Goal: Task Accomplishment & Management: Use online tool/utility

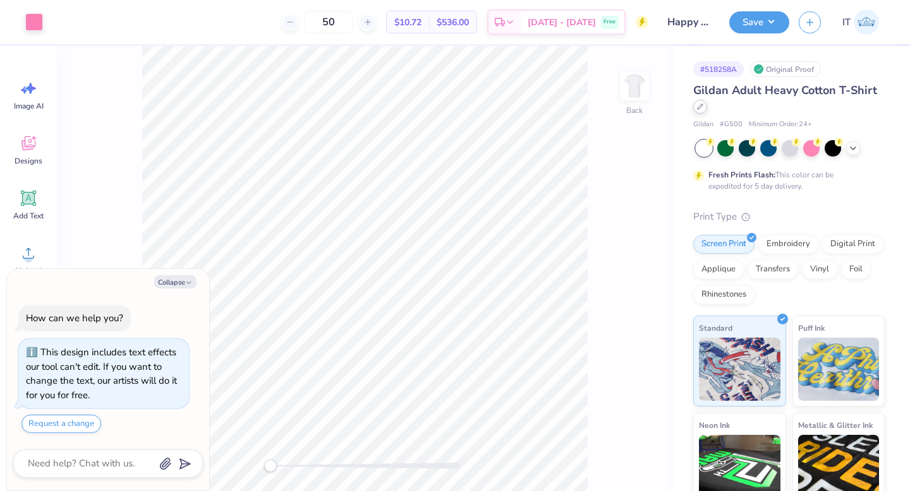
click at [703, 105] on div at bounding box center [700, 107] width 14 height 14
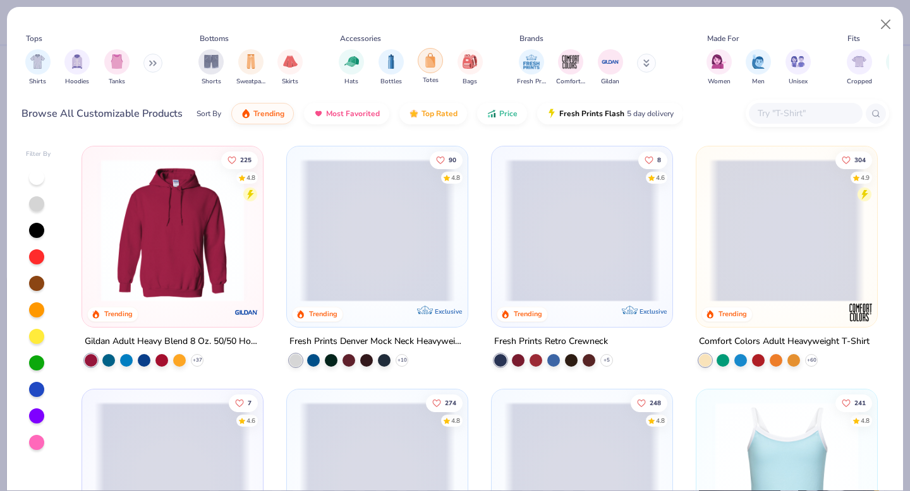
click at [437, 60] on div "filter for Totes" at bounding box center [430, 60] width 25 height 25
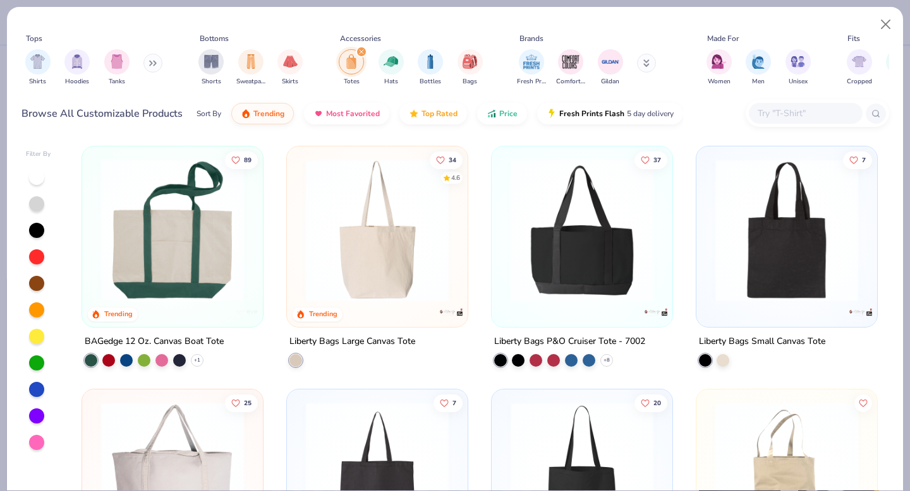
click at [382, 208] on img at bounding box center [376, 230] width 155 height 143
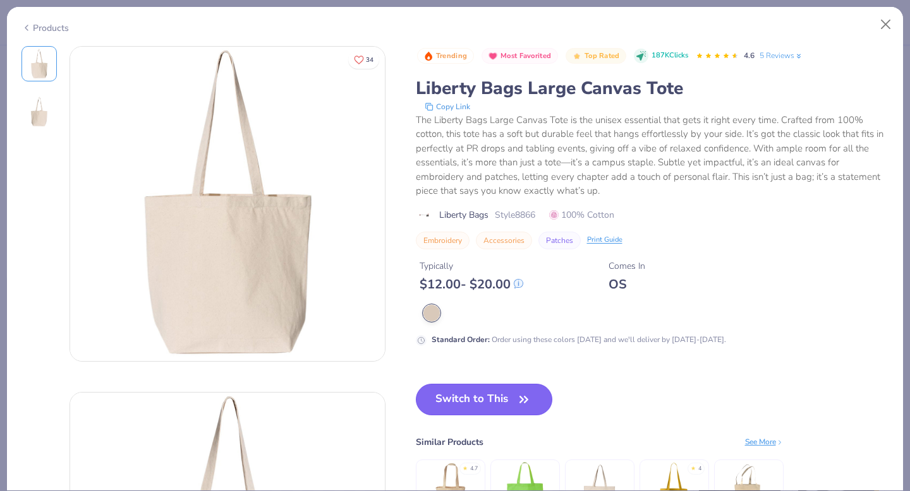
click at [495, 409] on button "Switch to This" at bounding box center [484, 400] width 137 height 32
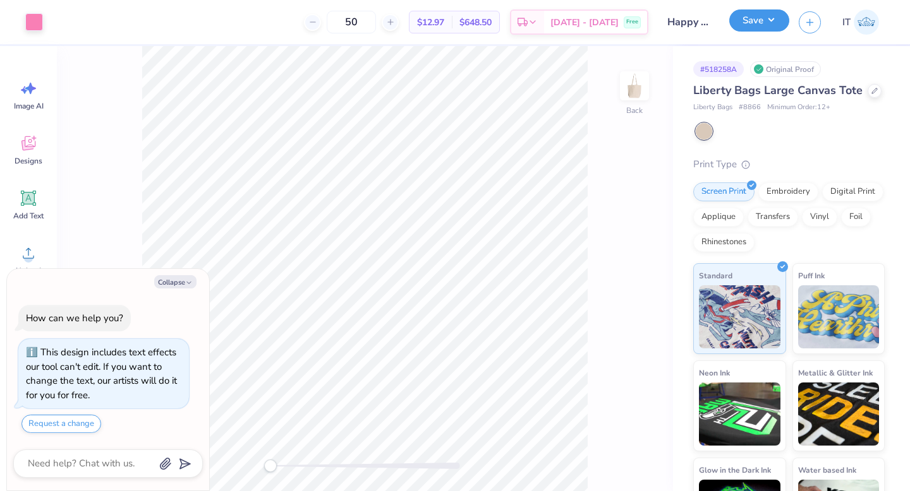
click at [749, 23] on button "Save" at bounding box center [759, 20] width 60 height 22
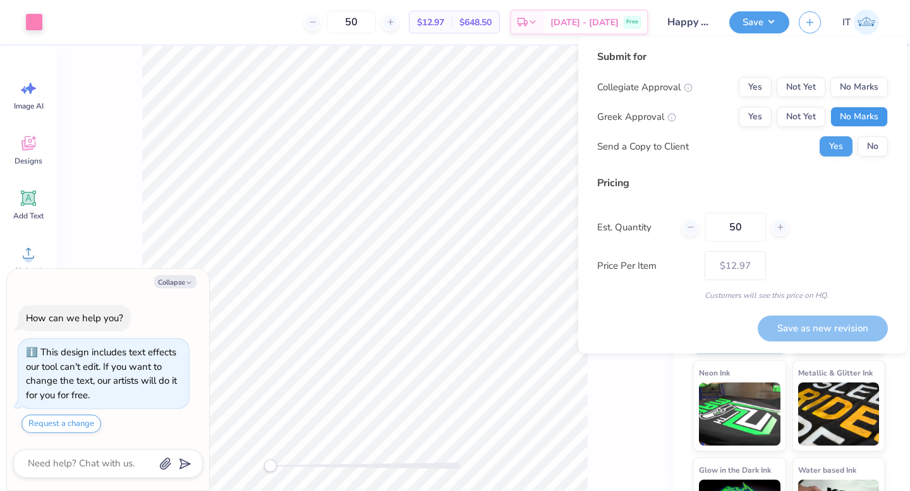
click at [845, 118] on button "No Marks" at bounding box center [858, 117] width 57 height 20
click at [757, 86] on button "Yes" at bounding box center [754, 87] width 33 height 20
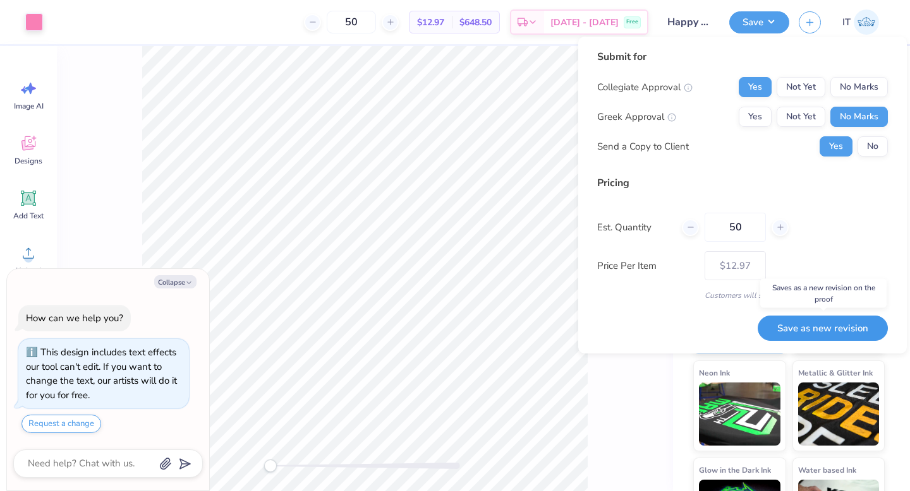
click at [812, 325] on button "Save as new revision" at bounding box center [822, 329] width 130 height 26
type textarea "x"
type input "– –"
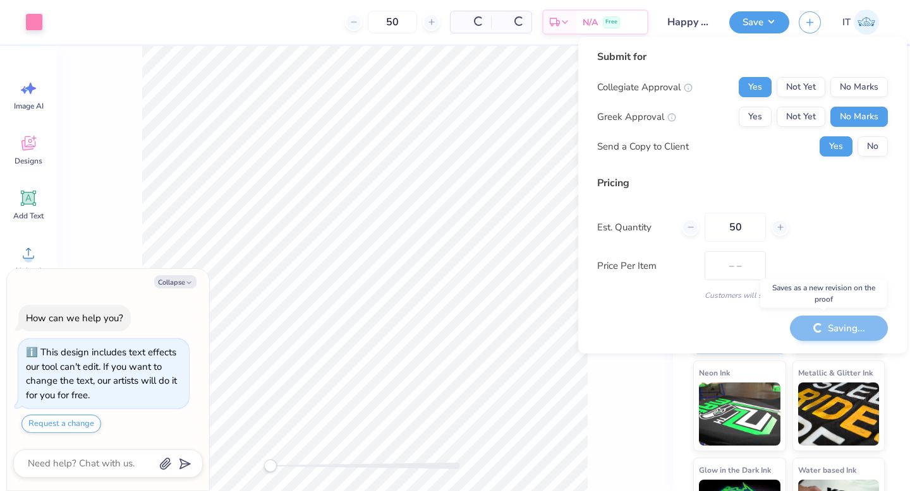
type textarea "x"
type input "$12.97"
type textarea "x"
type input "– –"
type textarea "x"
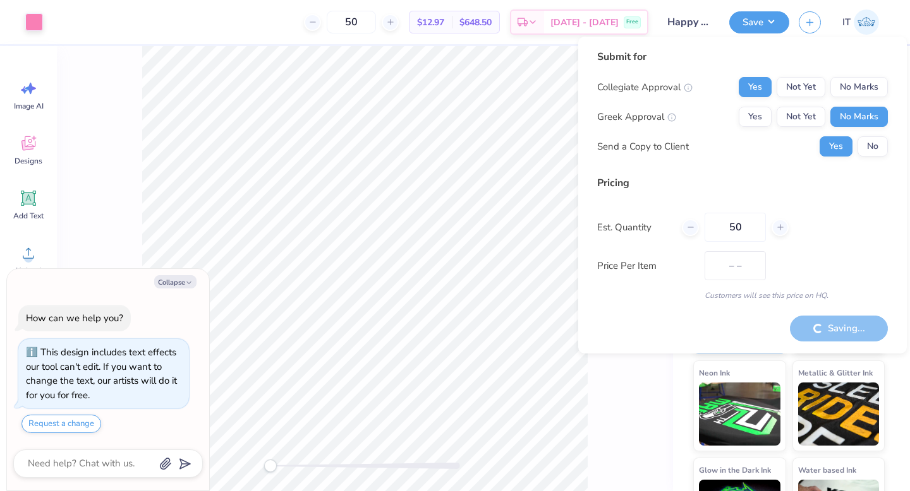
type input "$12.97"
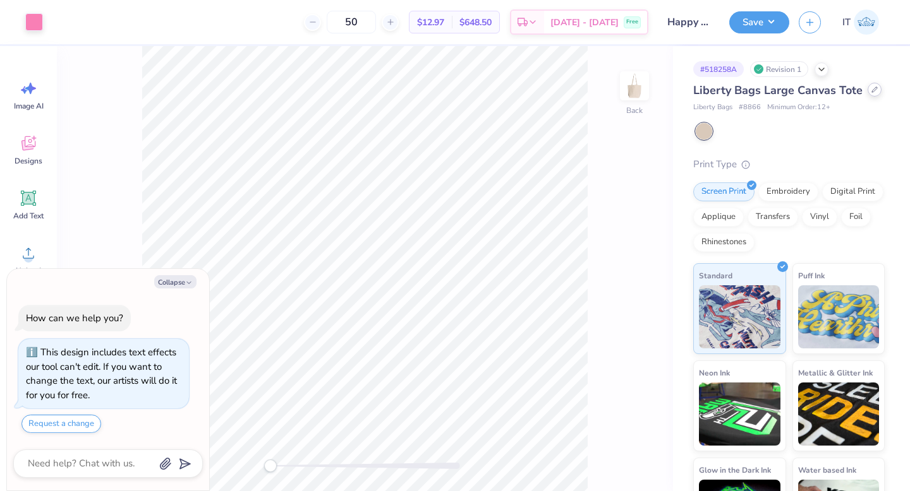
click at [871, 88] on icon at bounding box center [874, 90] width 6 height 6
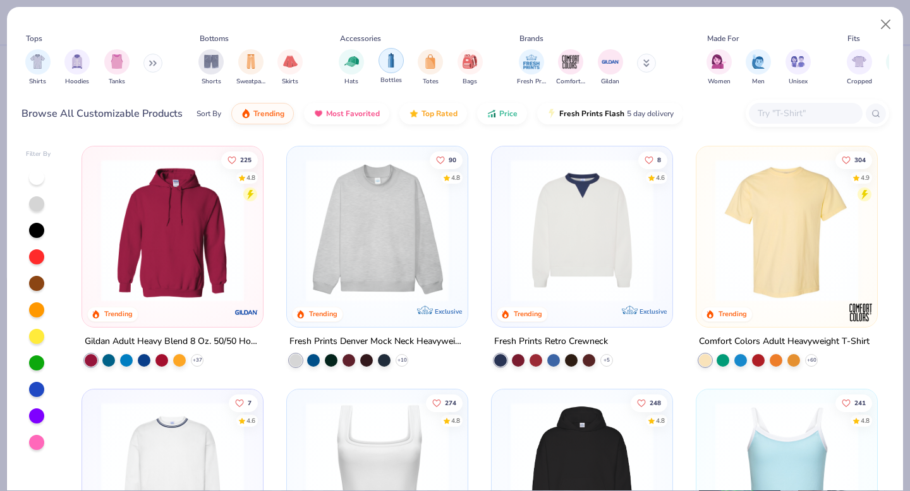
click at [390, 64] on img "filter for Bottles" at bounding box center [391, 60] width 14 height 15
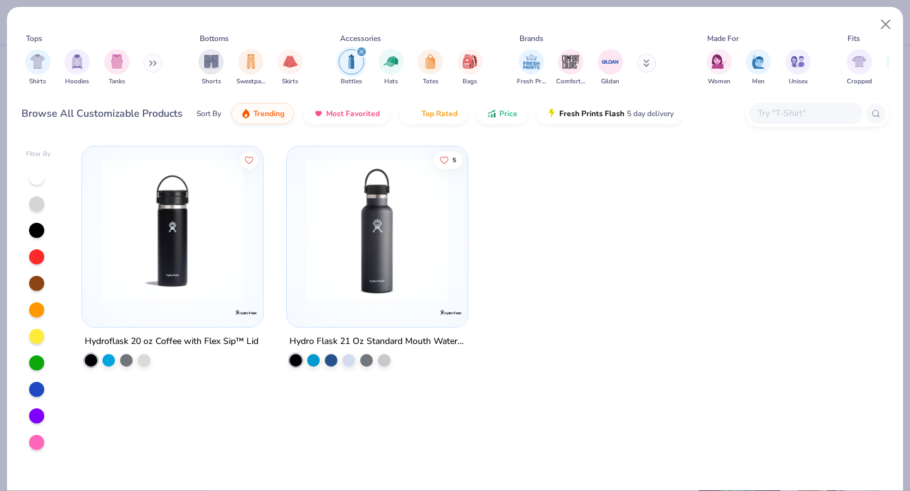
click at [360, 51] on icon "filter for Bottles" at bounding box center [361, 51] width 5 height 5
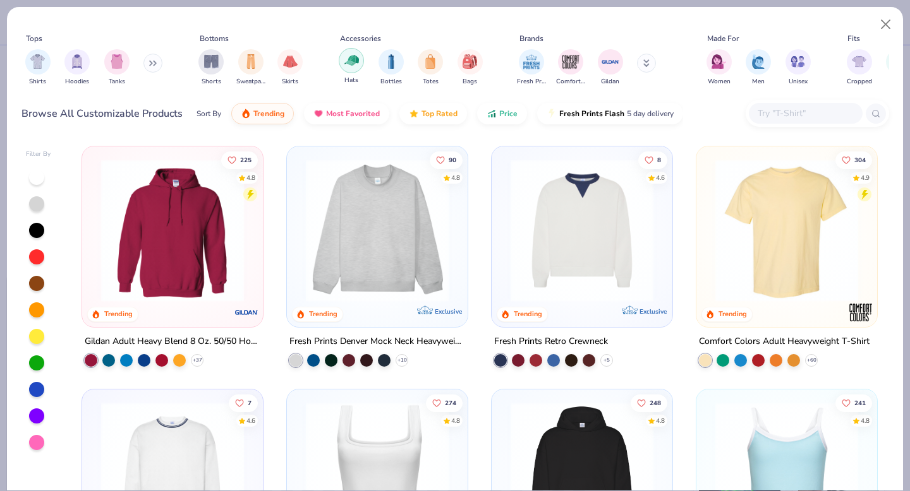
click at [353, 63] on img "filter for Hats" at bounding box center [351, 60] width 15 height 15
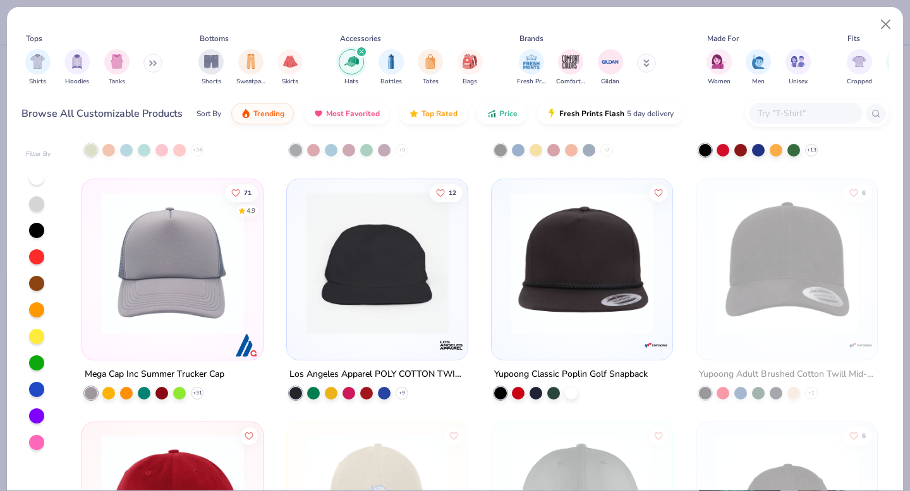
scroll to position [215, 0]
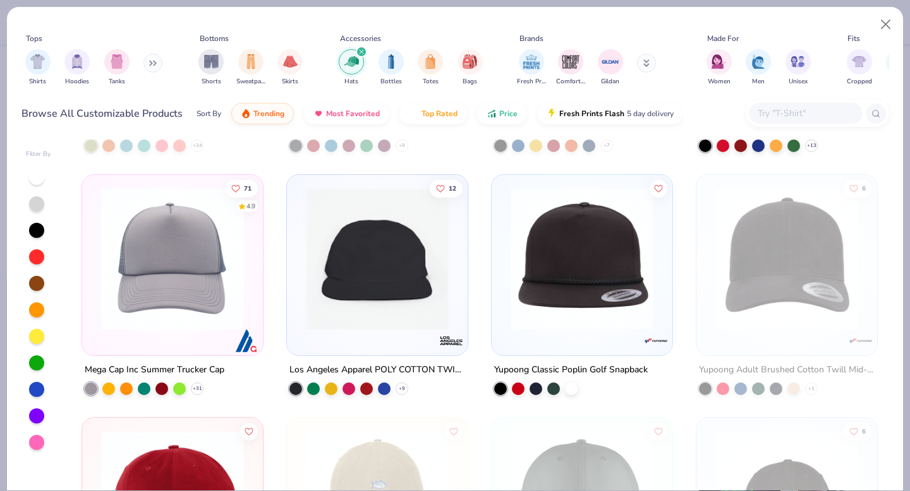
click at [205, 268] on img at bounding box center [172, 259] width 155 height 143
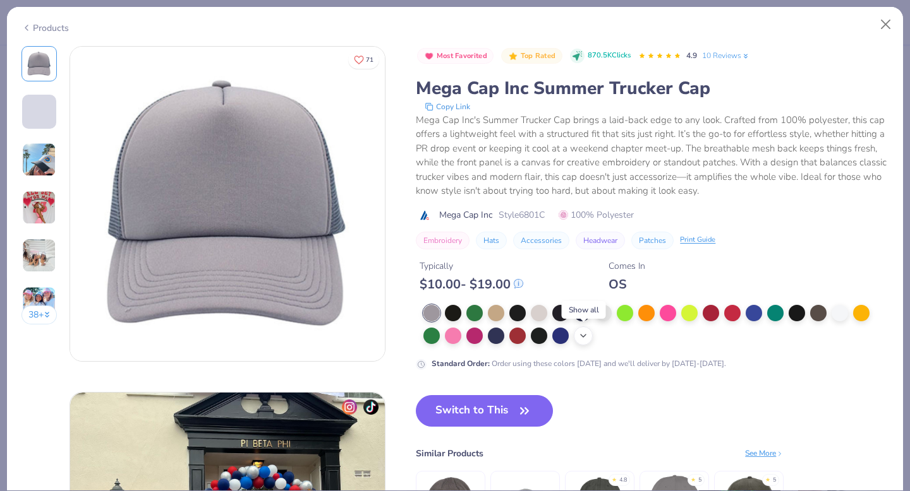
click at [582, 333] on icon at bounding box center [583, 336] width 10 height 10
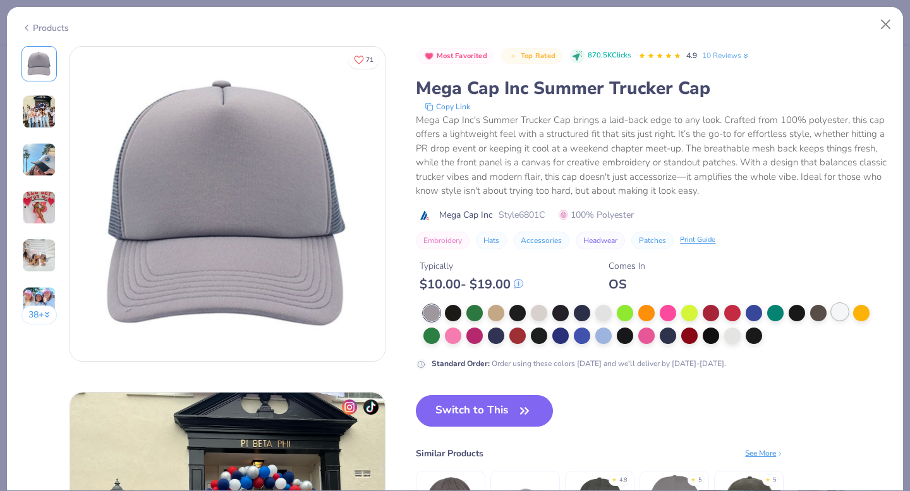
click at [838, 304] on div at bounding box center [839, 312] width 16 height 16
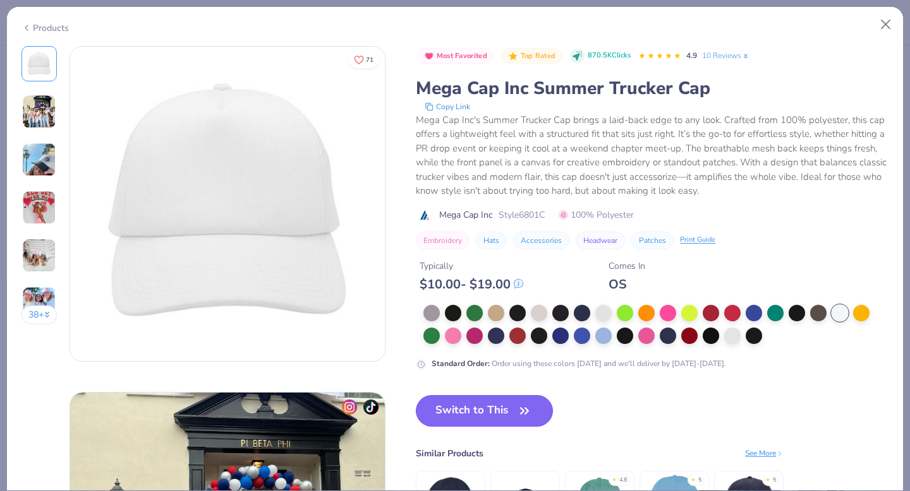
click at [538, 413] on button "Switch to This" at bounding box center [484, 411] width 137 height 32
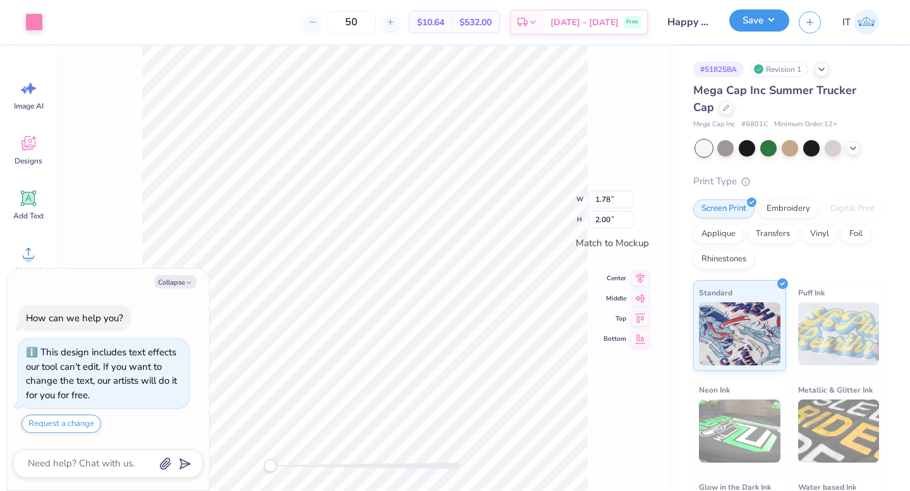
click at [744, 28] on button "Save" at bounding box center [759, 20] width 60 height 22
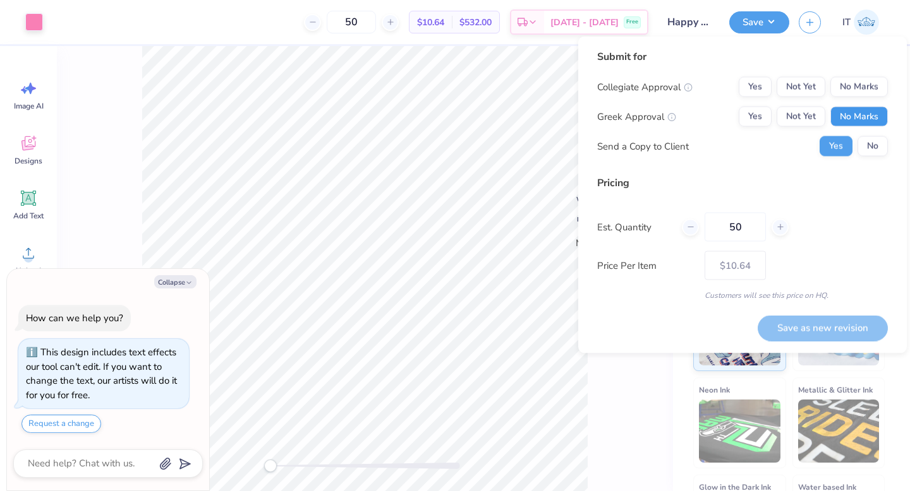
click at [864, 110] on button "No Marks" at bounding box center [858, 117] width 57 height 20
click at [760, 87] on button "Yes" at bounding box center [754, 87] width 33 height 20
click at [821, 324] on button "Save as new revision" at bounding box center [822, 328] width 130 height 26
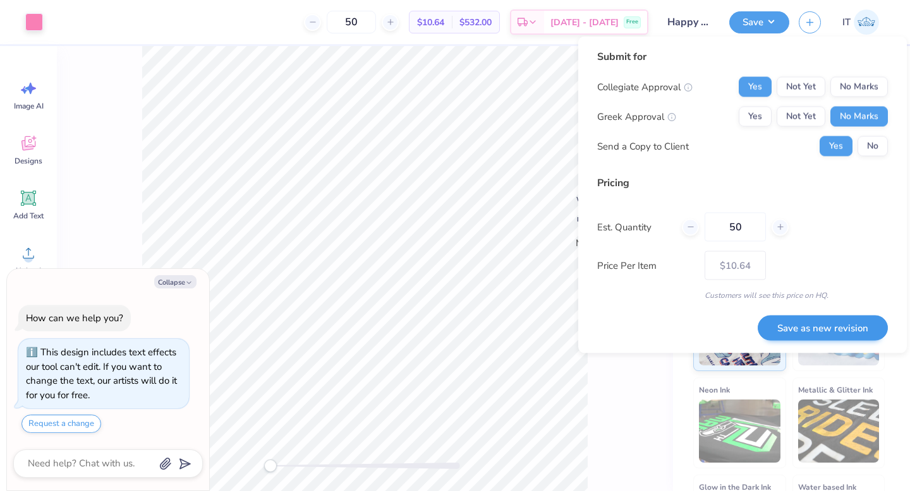
type textarea "x"
type input "– –"
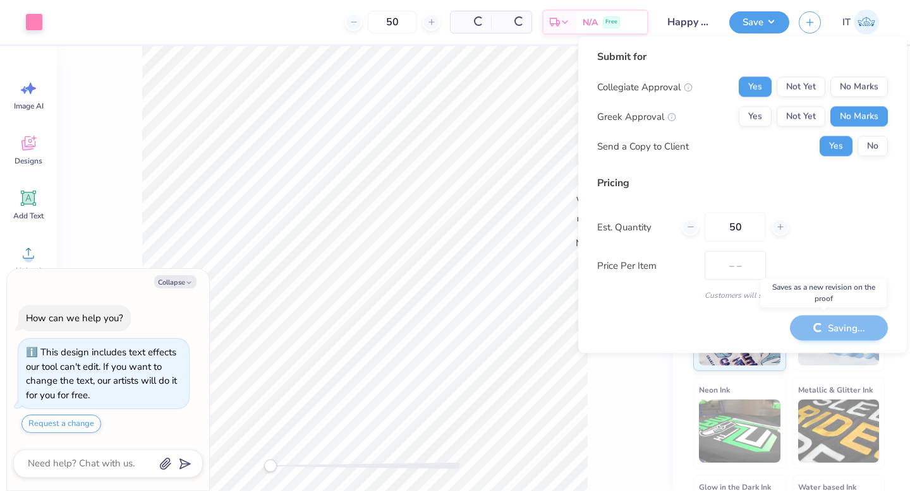
type textarea "x"
type input "$10.64"
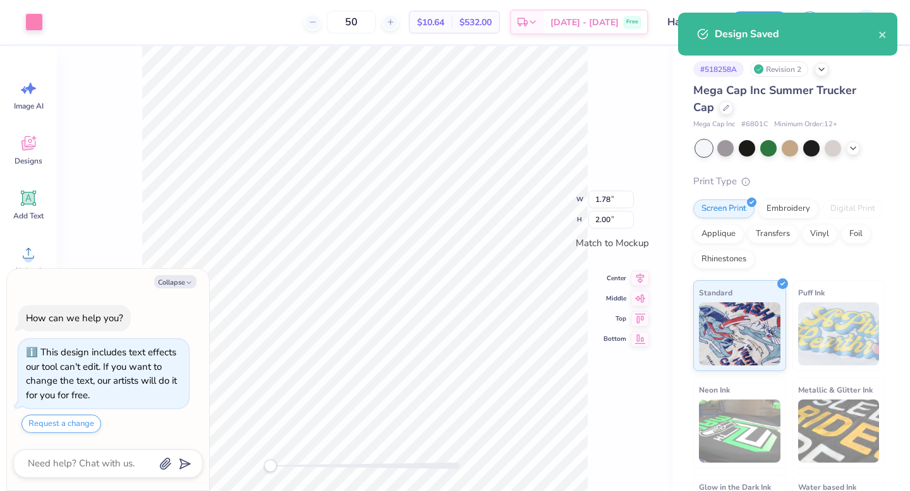
click at [650, 95] on div "W 1.78 1.78 " H 2.00 2.00 " Match to [GEOGRAPHIC_DATA] Middle Top Bottom" at bounding box center [365, 268] width 616 height 445
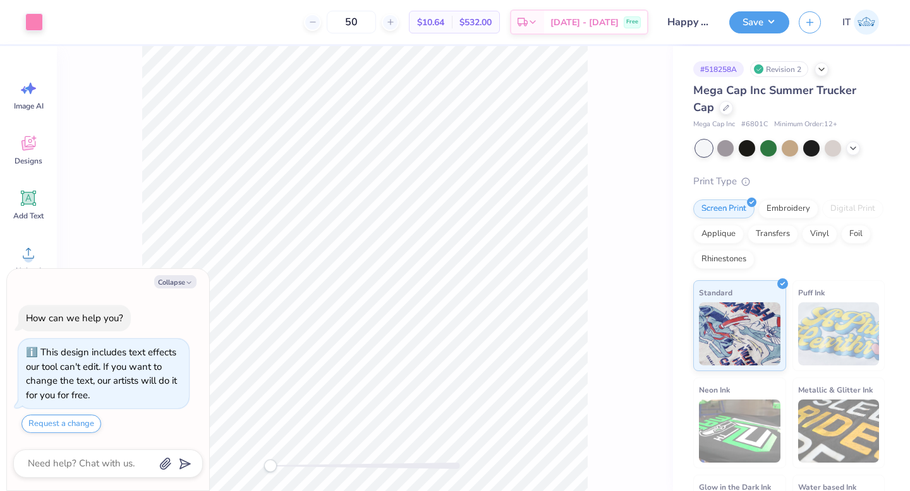
click at [883, 56] on div "Design Saved" at bounding box center [787, 77] width 219 height 43
click at [719, 107] on div at bounding box center [726, 107] width 14 height 14
type textarea "x"
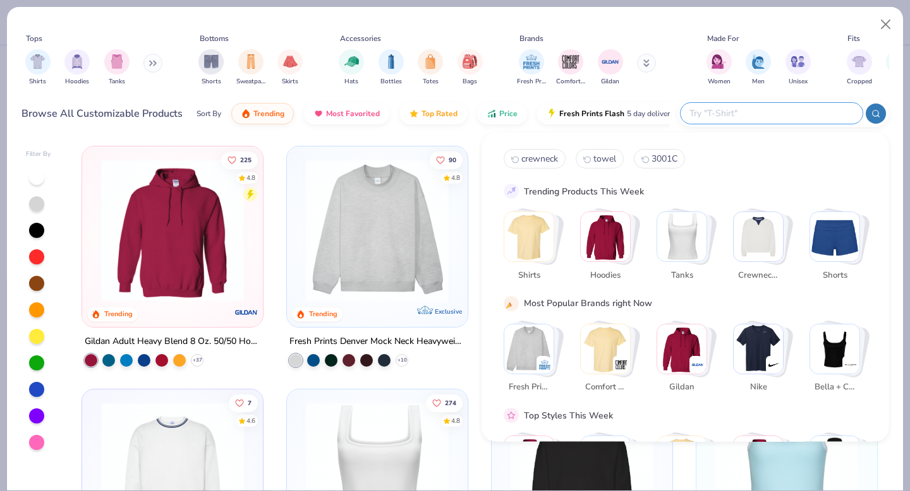
click at [776, 109] on input "text" at bounding box center [771, 113] width 166 height 15
type input "mug"
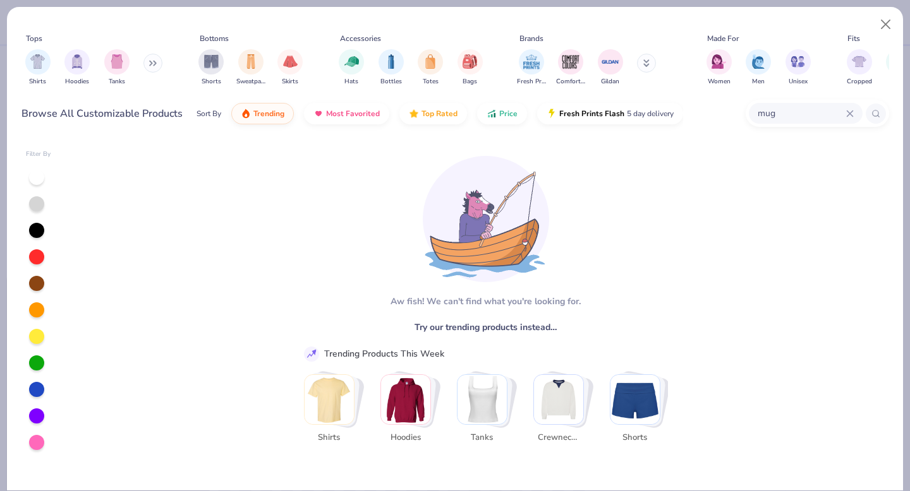
click at [850, 107] on div "mug" at bounding box center [806, 113] width 114 height 21
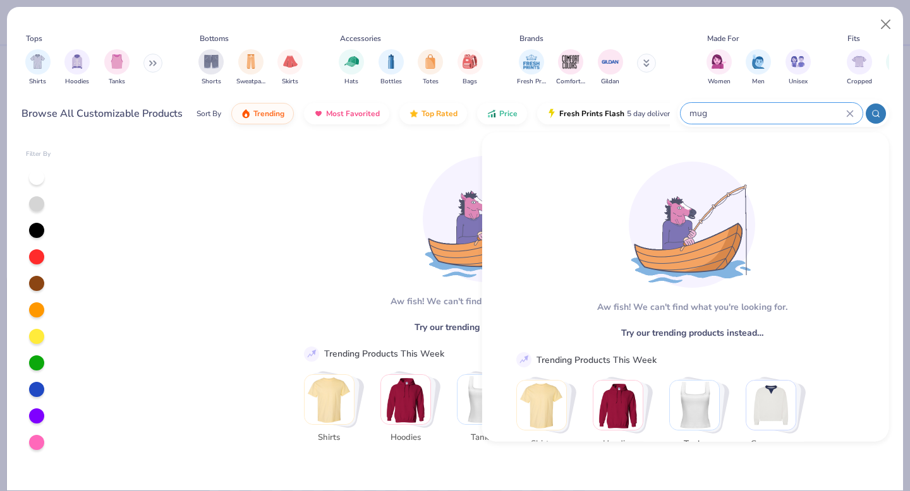
click at [852, 110] on icon at bounding box center [850, 114] width 8 height 8
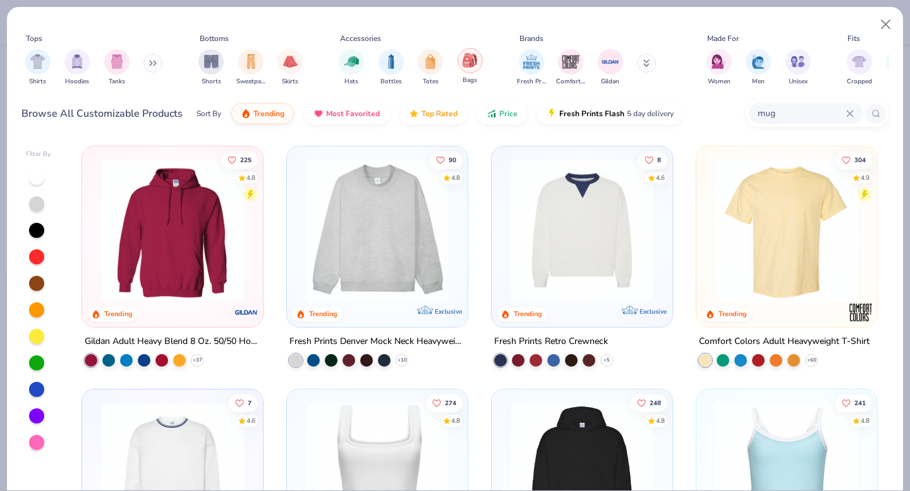
click at [479, 61] on div "filter for Bags" at bounding box center [469, 60] width 25 height 25
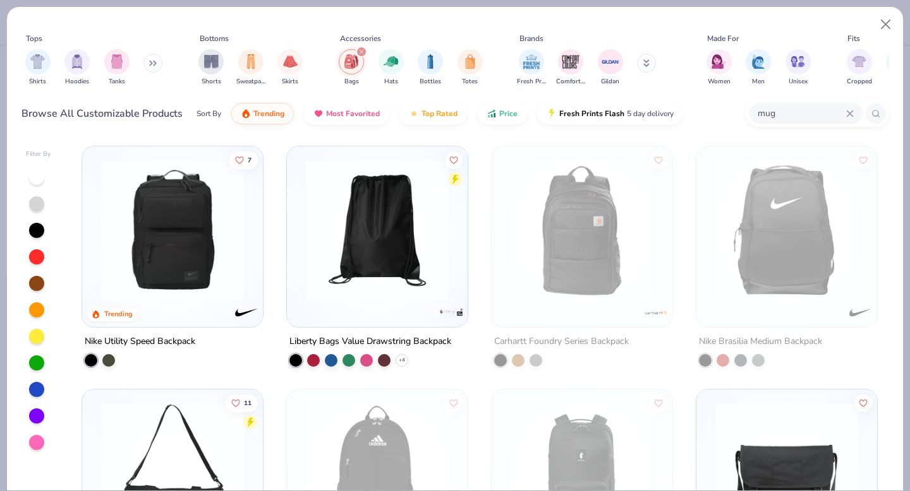
click at [389, 226] on img at bounding box center [376, 230] width 155 height 143
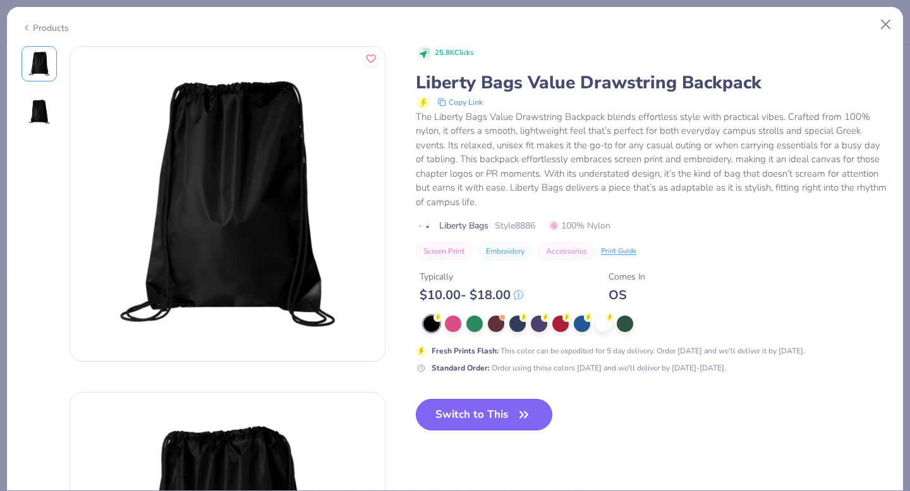
click at [518, 417] on icon "button" at bounding box center [524, 415] width 18 height 18
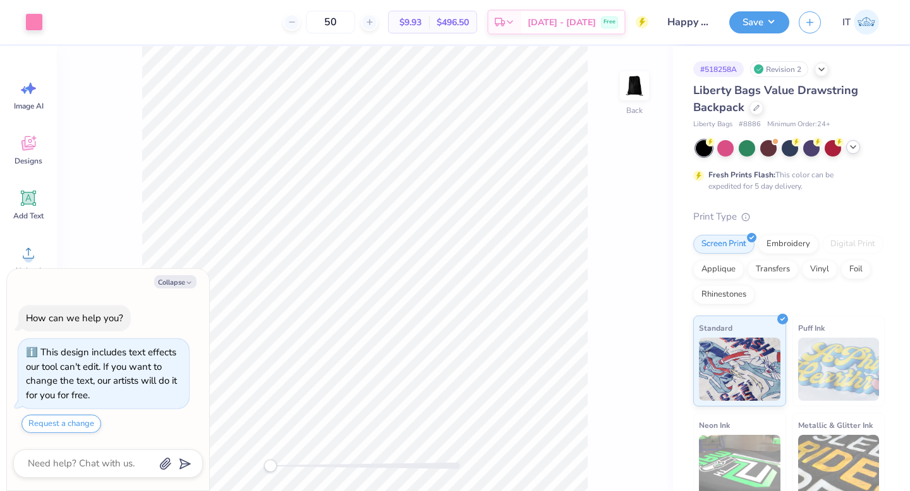
click at [854, 147] on polyline at bounding box center [852, 147] width 5 height 3
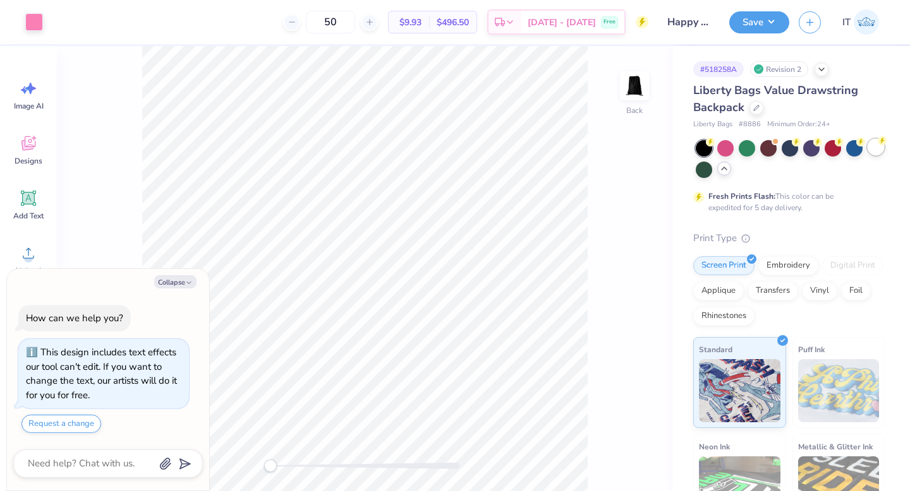
click at [881, 152] on div at bounding box center [875, 147] width 16 height 16
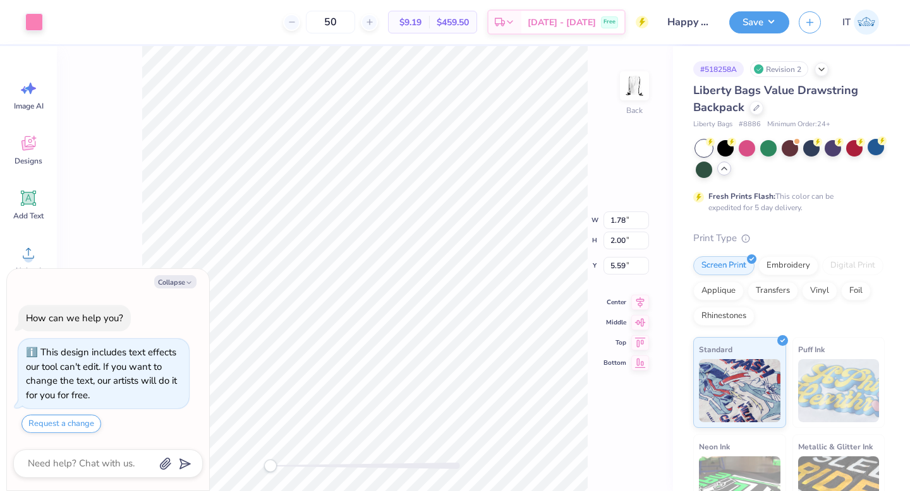
type textarea "x"
type input "4.59"
type input "5.15"
type textarea "x"
type input "8.27"
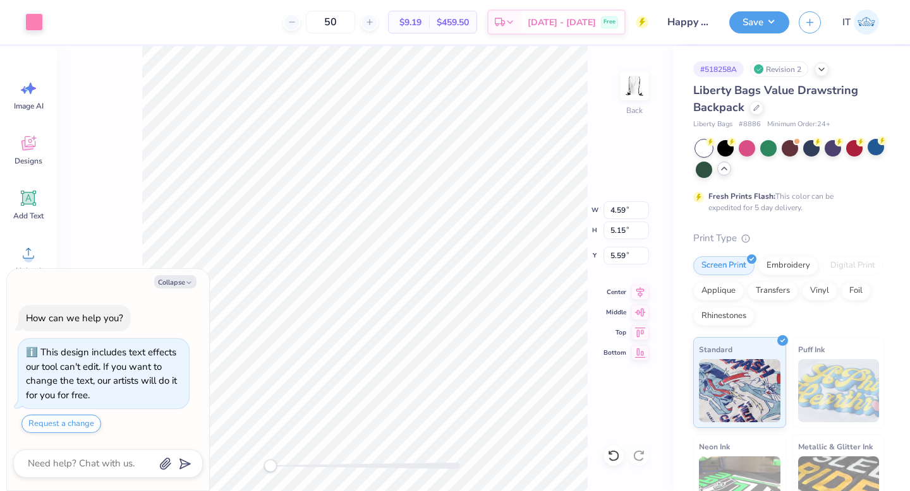
type input "9.27"
type input "1.46"
click at [641, 289] on icon at bounding box center [640, 290] width 18 height 15
click at [642, 311] on icon at bounding box center [640, 310] width 18 height 15
type textarea "x"
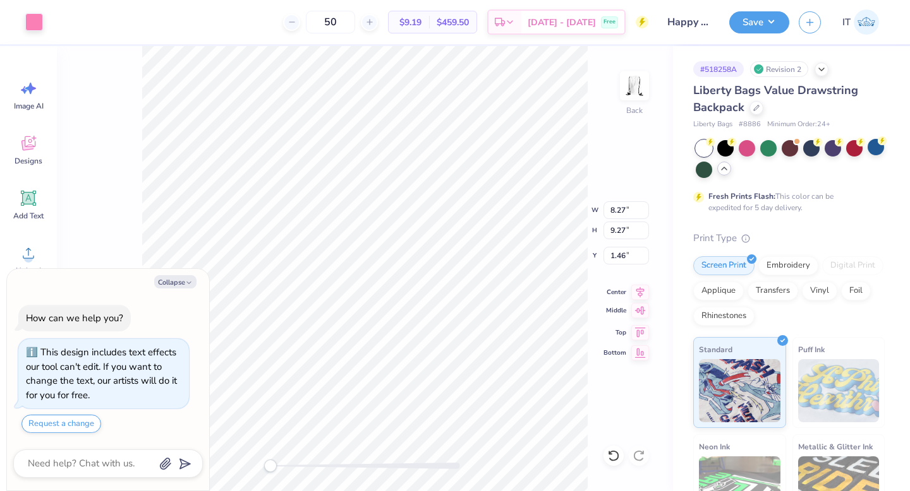
type input "3.86"
click at [742, 21] on button "Save" at bounding box center [759, 20] width 60 height 22
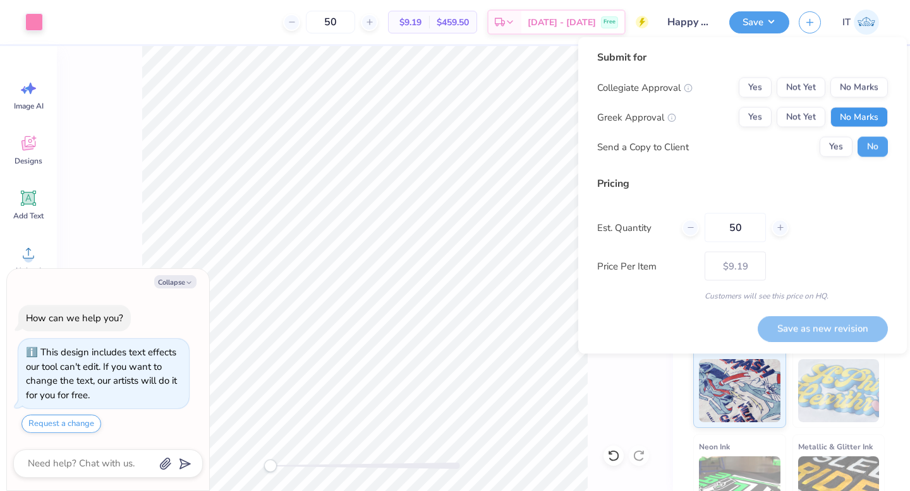
click at [869, 119] on button "No Marks" at bounding box center [858, 117] width 57 height 20
click at [756, 85] on button "Yes" at bounding box center [754, 88] width 33 height 20
click at [805, 327] on button "Save as new revision" at bounding box center [822, 329] width 130 height 26
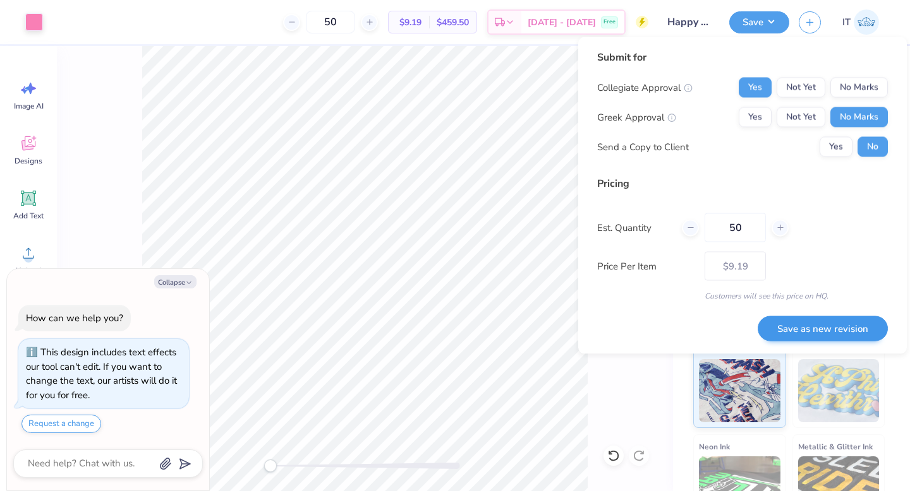
type textarea "x"
type input "– –"
type textarea "x"
type input "$9.19"
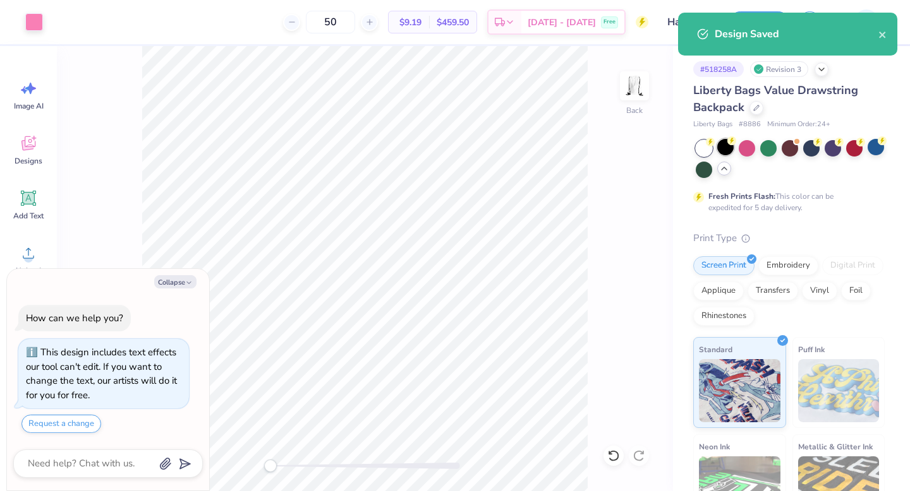
click at [722, 151] on div at bounding box center [725, 147] width 16 height 16
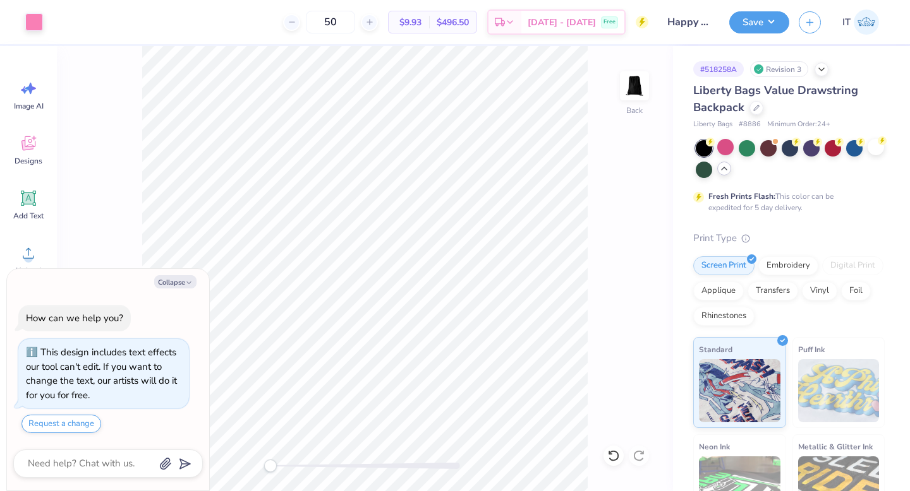
click at [755, 27] on div "Art colors 50 $9.93 Per Item $496.50 Total Est. Delivery [DATE] - [DATE] Free D…" at bounding box center [455, 245] width 910 height 491
click at [747, 20] on button "Save" at bounding box center [759, 20] width 60 height 22
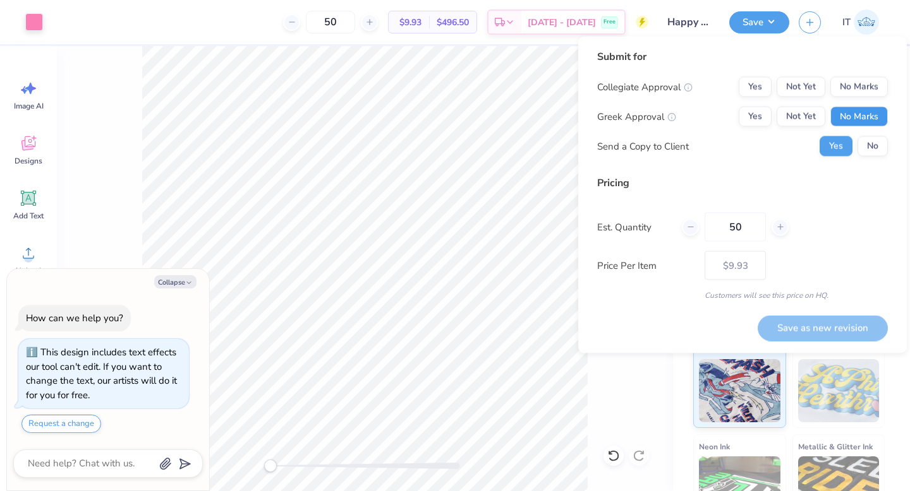
click at [854, 107] on button "No Marks" at bounding box center [858, 117] width 57 height 20
click at [750, 79] on button "Yes" at bounding box center [754, 87] width 33 height 20
click at [800, 321] on button "Save as new revision" at bounding box center [822, 328] width 130 height 26
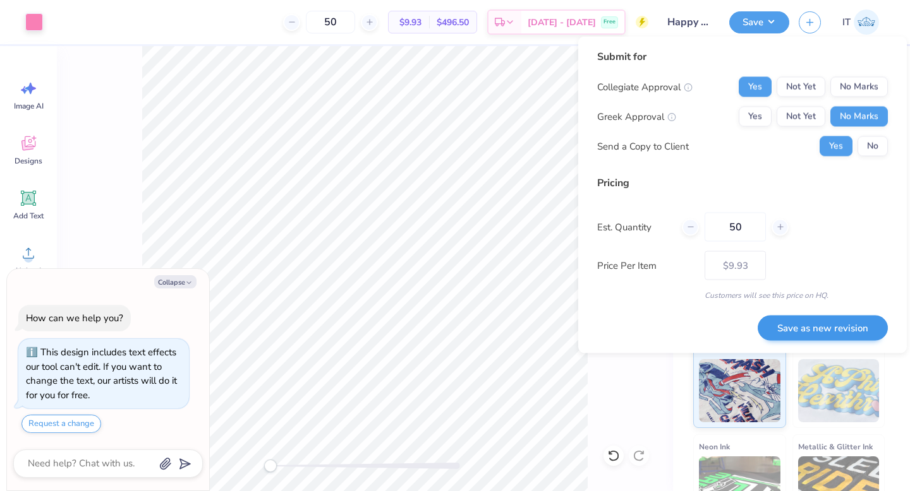
type textarea "x"
type input "– –"
type textarea "x"
type input "$9.93"
type textarea "x"
